Goal: Use online tool/utility: Utilize a website feature to perform a specific function

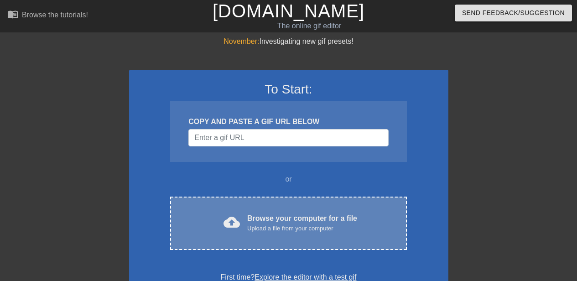
click at [329, 229] on div "Upload a file from your computer" at bounding box center [302, 228] width 110 height 9
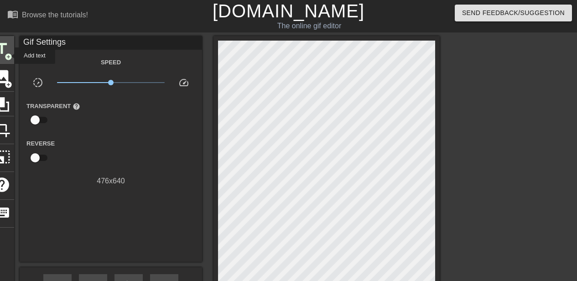
click at [8, 56] on span "add_circle" at bounding box center [9, 57] width 8 height 8
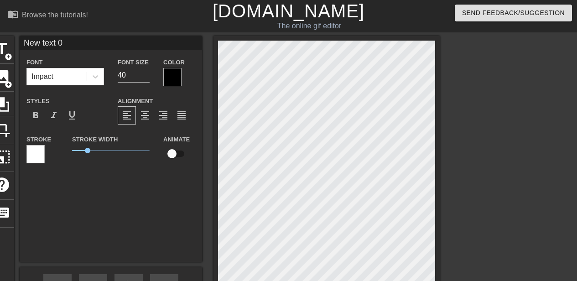
scroll to position [1, 2]
type input "D"
type textarea "D"
type input "Di"
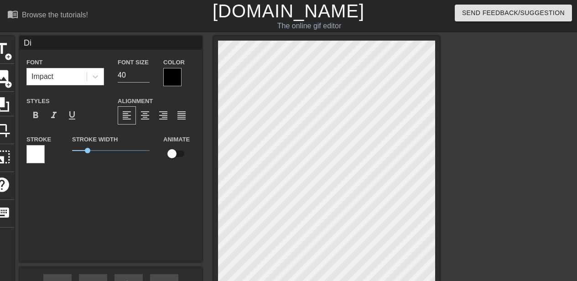
type textarea "Di"
type input "Did"
type textarea "Did"
type input "Did"
type textarea "Did"
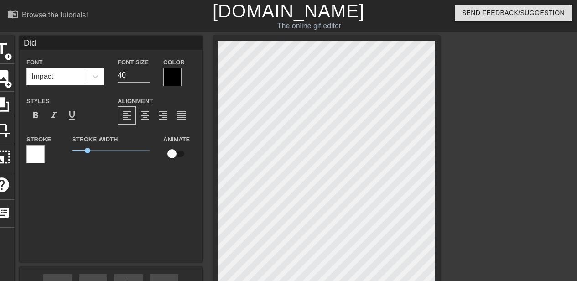
type input "Did S"
type textarea "Did So"
type input "Did Som"
type textarea "Did Some"
type input "Did Someo"
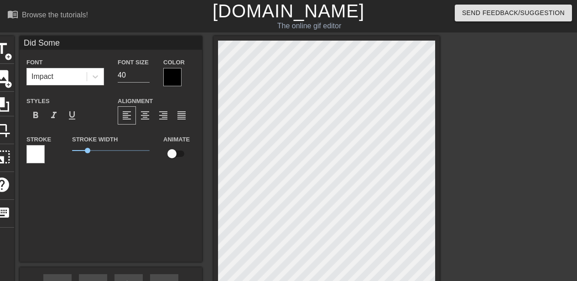
type textarea "Did Someo"
type input "Did [PERSON_NAME]"
type textarea "Did [PERSON_NAME]"
type input "Did Someone"
type textarea "Did Someone"
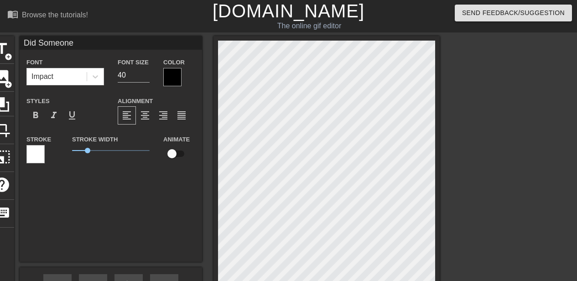
type input "Did Someone"
type textarea "Did Someone"
type input "Did Someone S"
type textarea "Did Someone S"
type input "Did Someone Sa"
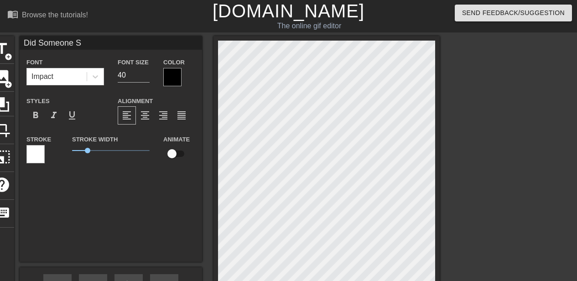
type textarea "Did Someone Sa"
type input "Did Someone Say"
type textarea "Did Someone Say"
type input "Did Someone Say"
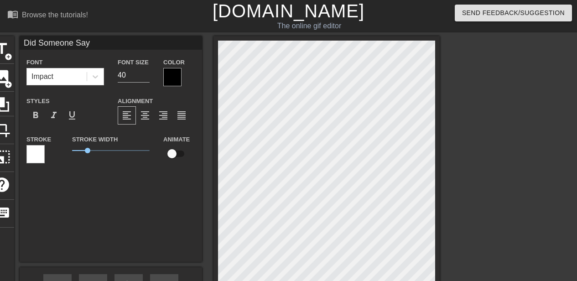
type textarea "Did Someone Say"
type input "Did Someone Say C"
type textarea "Did Someone Say C"
type input "Did Someone Say Cr"
type textarea "Did Someone Say Cr"
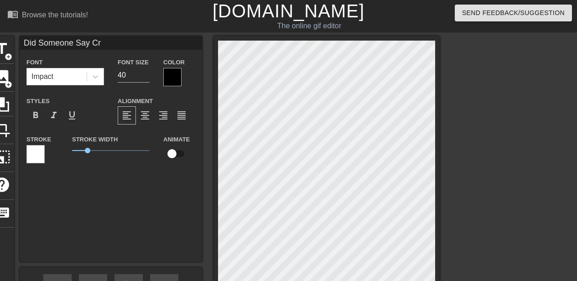
type input "Did Someone Say Cro"
type textarea "Did Someone Say Cro"
type input "Did Someone Say Crob"
type textarea "Did Someone Say Crob"
type input "Did Someone Say Crobo"
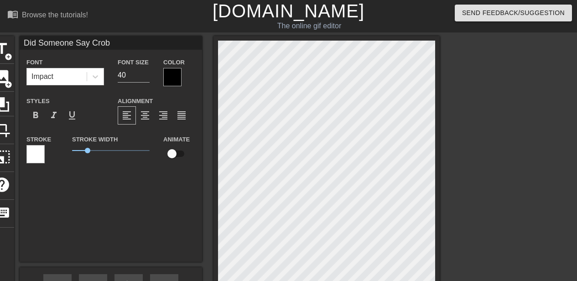
type textarea "Did Someone Say Crobo"
type input "Did Someone Say Crobot"
type textarea "Did Someone Say Crobot"
type input "Did Someone Say Crobot?"
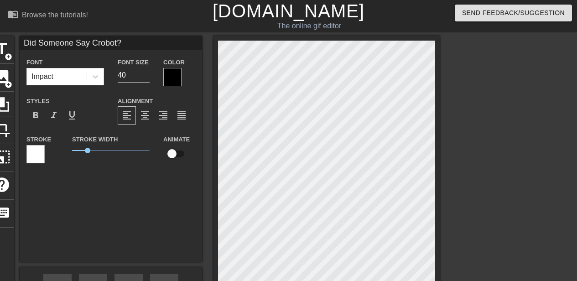
type textarea "Did Someone Say Crobot?"
type input "DCrobot?"
type textarea "DCrobot?"
type input "Crobot?"
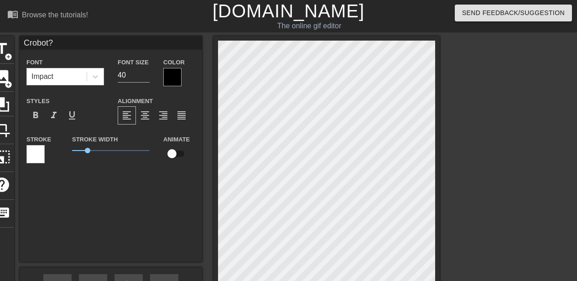
type textarea "Crobot?"
click at [172, 73] on div at bounding box center [172, 77] width 18 height 18
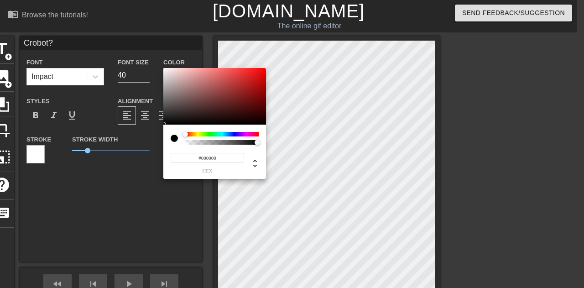
click at [256, 132] on div at bounding box center [221, 134] width 73 height 5
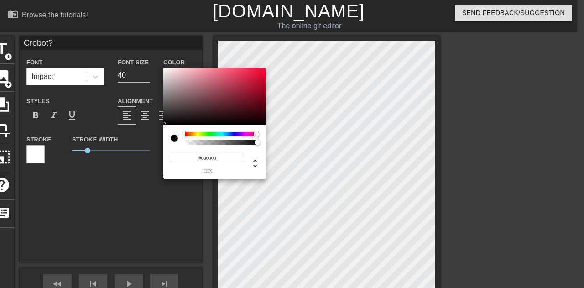
click at [257, 134] on div at bounding box center [256, 133] width 5 height 5
type input "#B30B24"
click at [260, 85] on div at bounding box center [214, 96] width 103 height 57
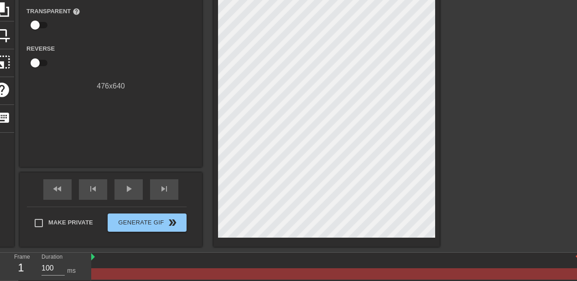
scroll to position [116, 0]
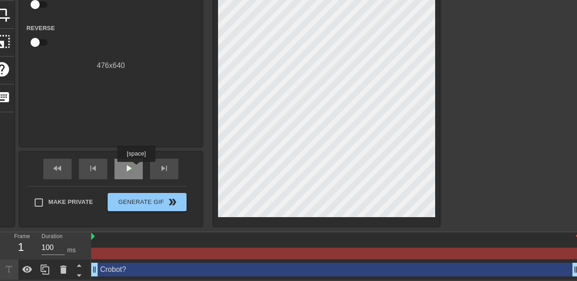
click at [136, 168] on div "play_arrow" at bounding box center [129, 169] width 28 height 21
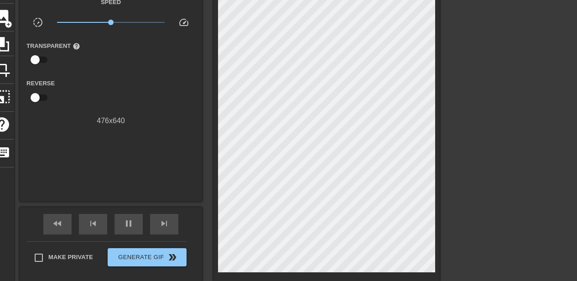
scroll to position [71, 0]
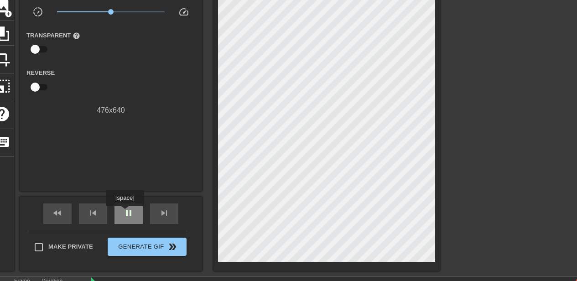
click at [125, 213] on span "pause" at bounding box center [128, 213] width 11 height 11
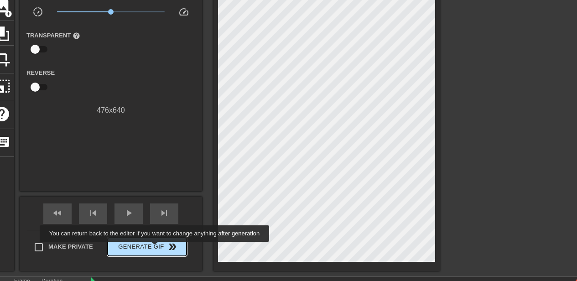
click at [156, 248] on span "Generate Gif double_arrow" at bounding box center [147, 246] width 72 height 11
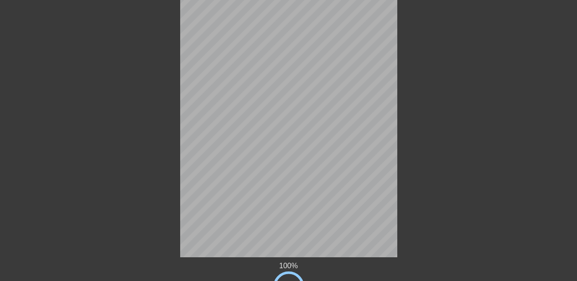
scroll to position [33, 0]
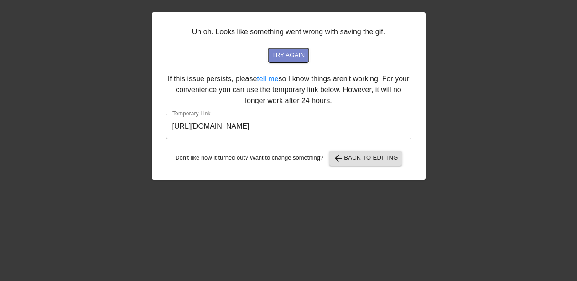
click at [294, 56] on span "try again" at bounding box center [288, 55] width 33 height 10
click at [379, 155] on span "arrow_back Back to Editing" at bounding box center [365, 158] width 65 height 11
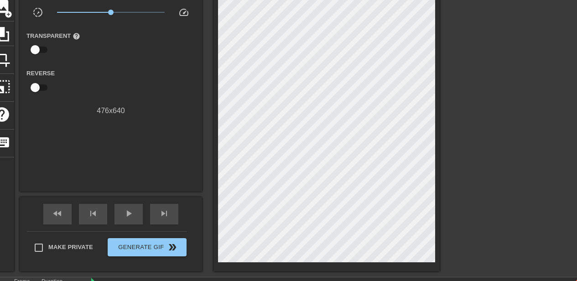
scroll to position [78, 0]
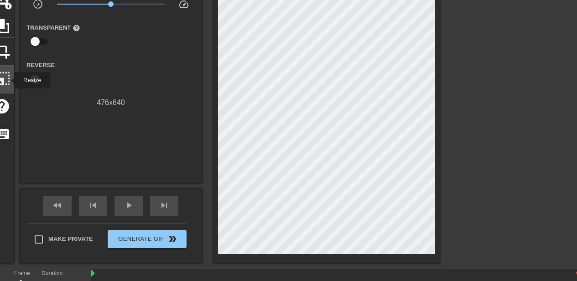
click at [8, 80] on span "photo_size_select_large" at bounding box center [1, 78] width 17 height 17
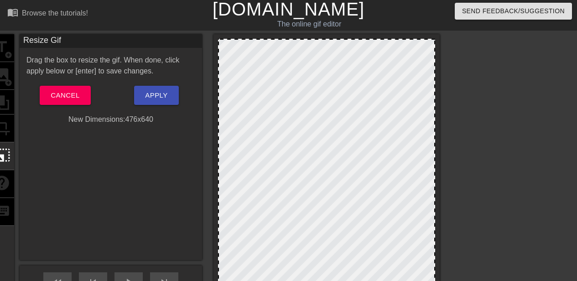
scroll to position [0, 0]
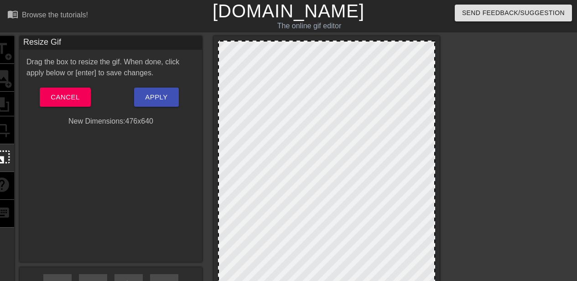
drag, startPoint x: 220, startPoint y: 43, endPoint x: 249, endPoint y: 80, distance: 46.5
click at [249, 80] on div at bounding box center [326, 187] width 217 height 292
drag, startPoint x: 222, startPoint y: 41, endPoint x: 229, endPoint y: 65, distance: 25.1
click at [229, 65] on div at bounding box center [327, 189] width 226 height 306
drag, startPoint x: 312, startPoint y: 42, endPoint x: 313, endPoint y: 107, distance: 64.8
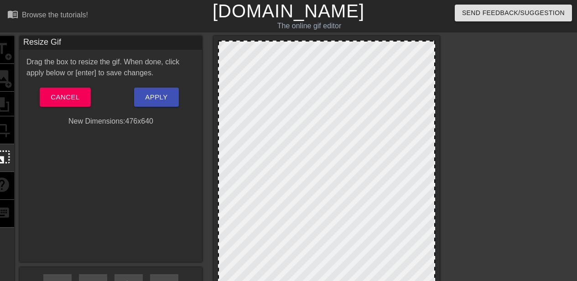
click at [313, 107] on div at bounding box center [326, 187] width 217 height 292
drag, startPoint x: 219, startPoint y: 157, endPoint x: 288, endPoint y: 156, distance: 69.8
click at [288, 156] on div "title add_circle image add_circle crop photo_size_select_large help keyboard Re…" at bounding box center [215, 189] width 450 height 306
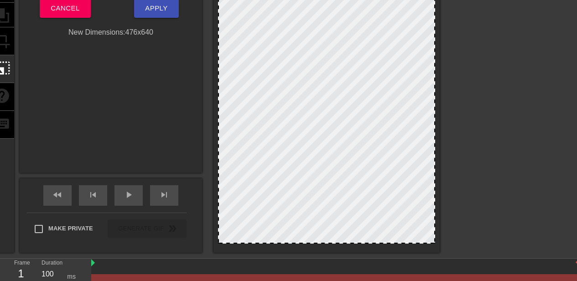
scroll to position [91, 0]
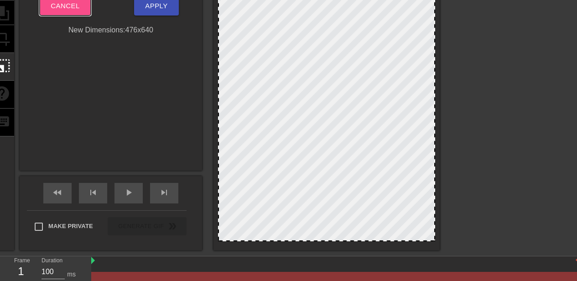
click at [78, 11] on span "Cancel" at bounding box center [65, 6] width 29 height 12
